Goal: Feedback & Contribution: Submit feedback/report problem

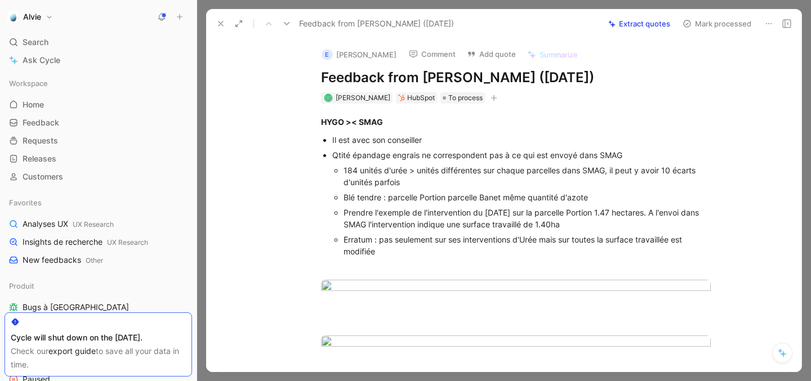
click at [493, 51] on button "Add quote" at bounding box center [491, 54] width 59 height 16
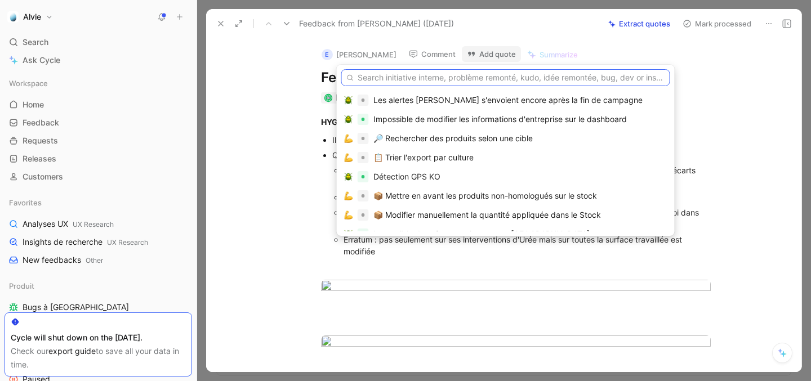
paste input "Surface erronée lors de l'envoi d'intervention vers [GEOGRAPHIC_DATA]"
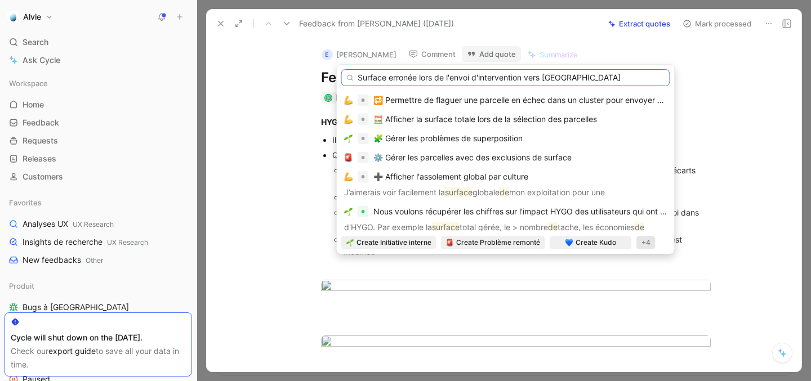
click at [358, 79] on input "Surface erronée lors de l'envoi d'intervention vers [GEOGRAPHIC_DATA]" at bounding box center [505, 77] width 329 height 17
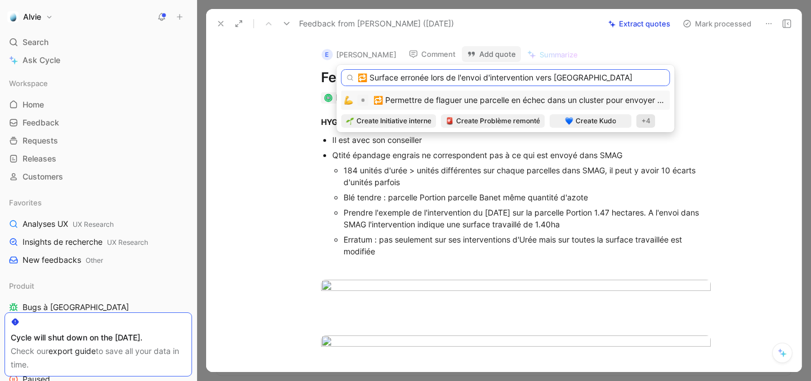
type input "🔁 Surface erronée lors de l'envoi d'intervention vers [GEOGRAPHIC_DATA]"
click at [645, 122] on div "+4" at bounding box center [645, 121] width 19 height 14
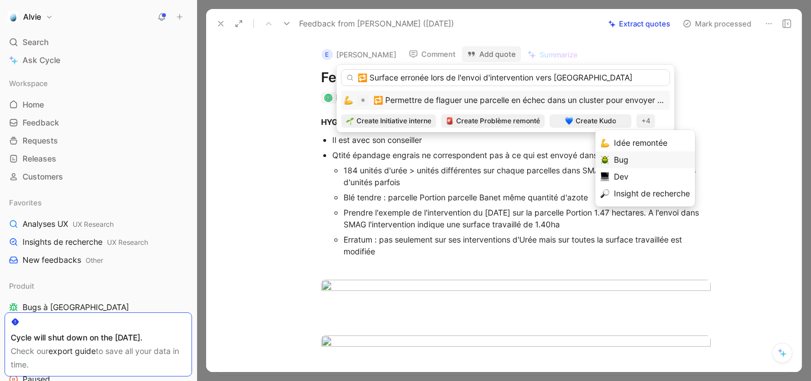
click at [620, 163] on div "Bug" at bounding box center [652, 160] width 76 height 14
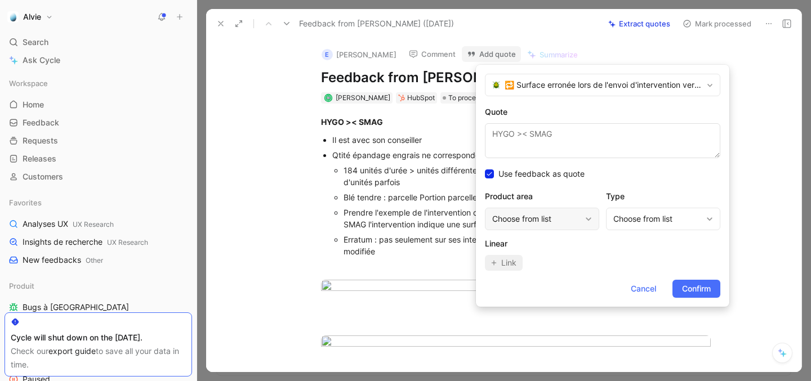
click at [537, 210] on div "Choose from list" at bounding box center [542, 219] width 114 height 23
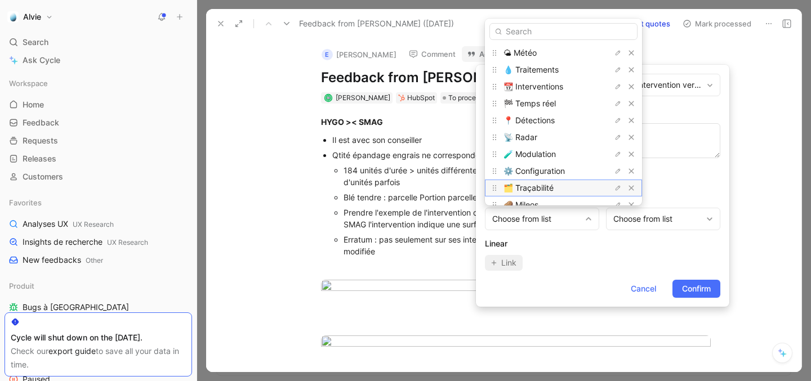
click at [538, 184] on span "🗂️ Traçabilité" at bounding box center [529, 188] width 50 height 10
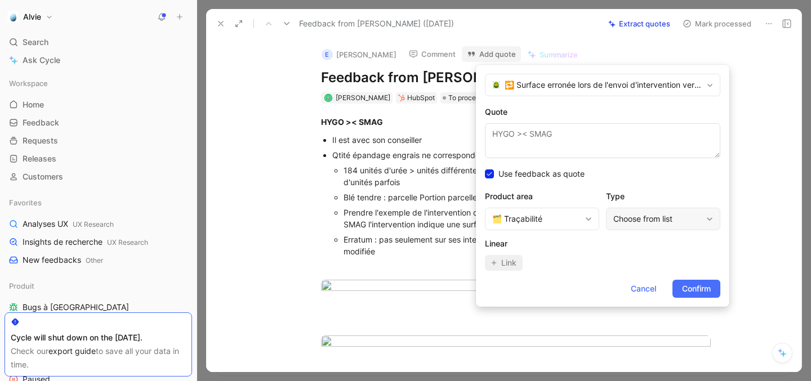
click at [646, 216] on div "Choose from list" at bounding box center [657, 219] width 88 height 14
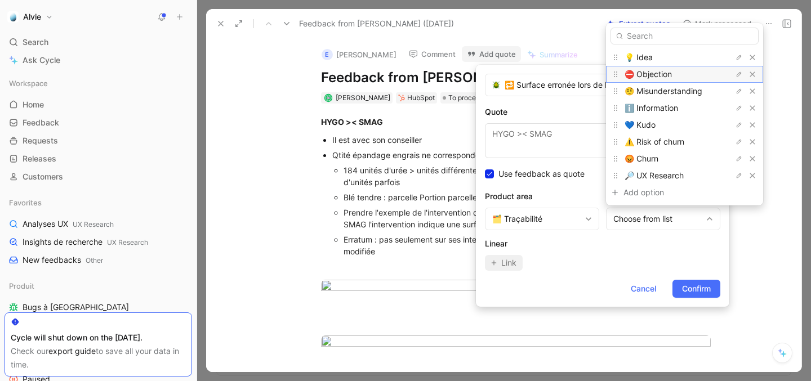
click at [653, 75] on span "⛔️ Objection" at bounding box center [648, 74] width 47 height 10
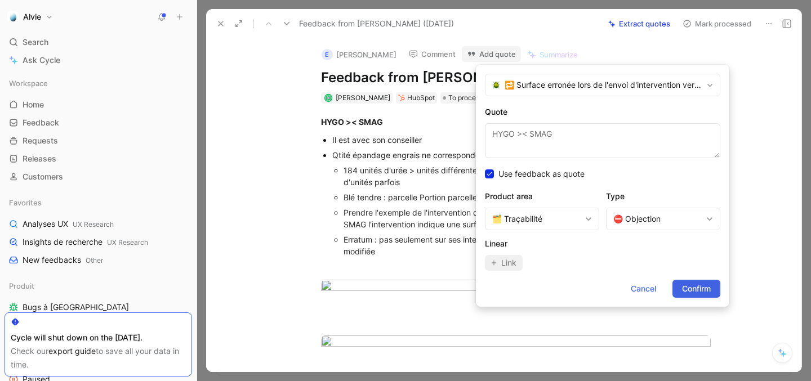
click at [690, 292] on span "Confirm" at bounding box center [696, 289] width 29 height 14
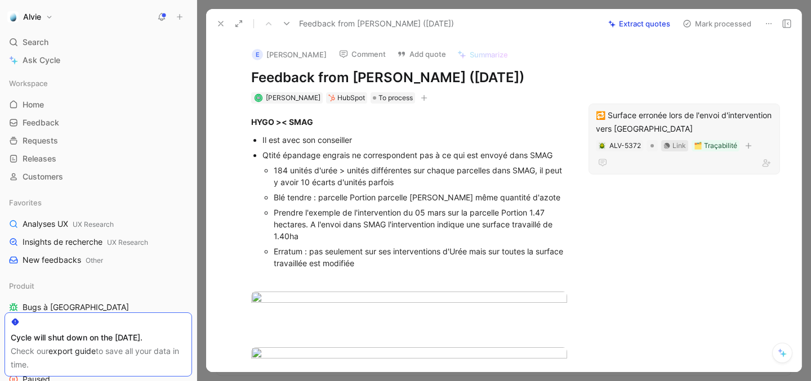
click at [674, 144] on div "Link" at bounding box center [679, 145] width 14 height 11
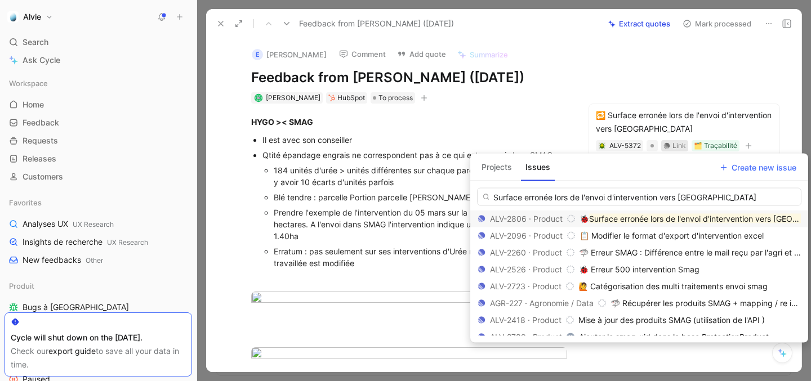
type input "Surface erronée lors de l'envoi d'intervention vers [GEOGRAPHIC_DATA]"
click at [593, 223] on mark "Surface erronée lors de l'envoi d'intervention vers [GEOGRAPHIC_DATA]" at bounding box center [720, 219] width 263 height 10
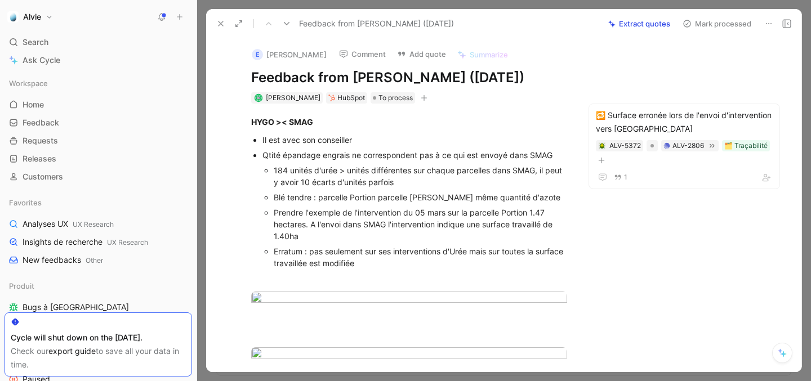
click at [705, 23] on button "Mark processed" at bounding box center [717, 24] width 79 height 16
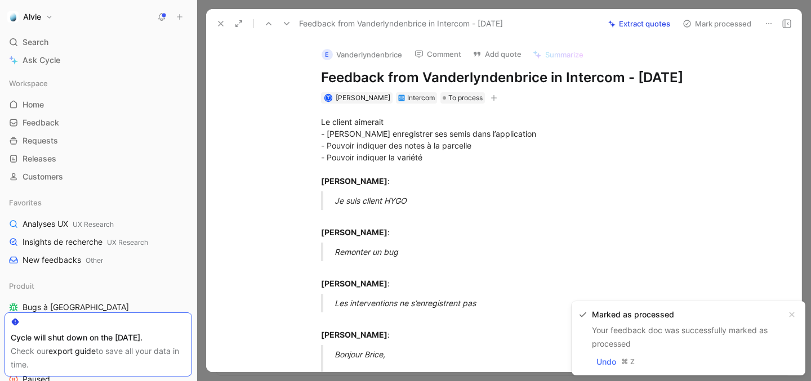
click at [217, 24] on icon at bounding box center [220, 23] width 9 height 9
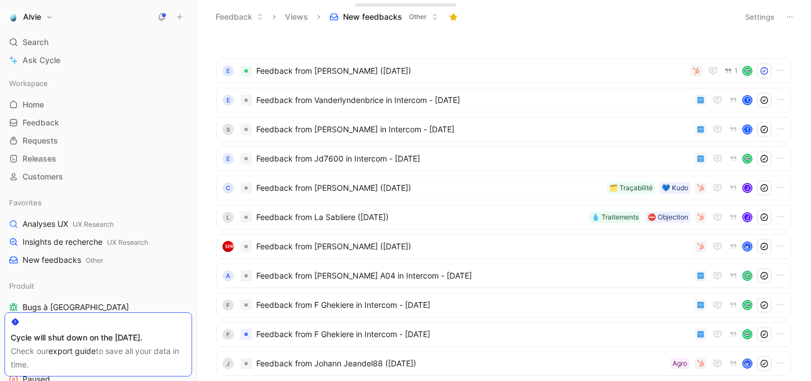
click at [162, 18] on use at bounding box center [162, 16] width 8 height 8
